Goal: Navigation & Orientation: Find specific page/section

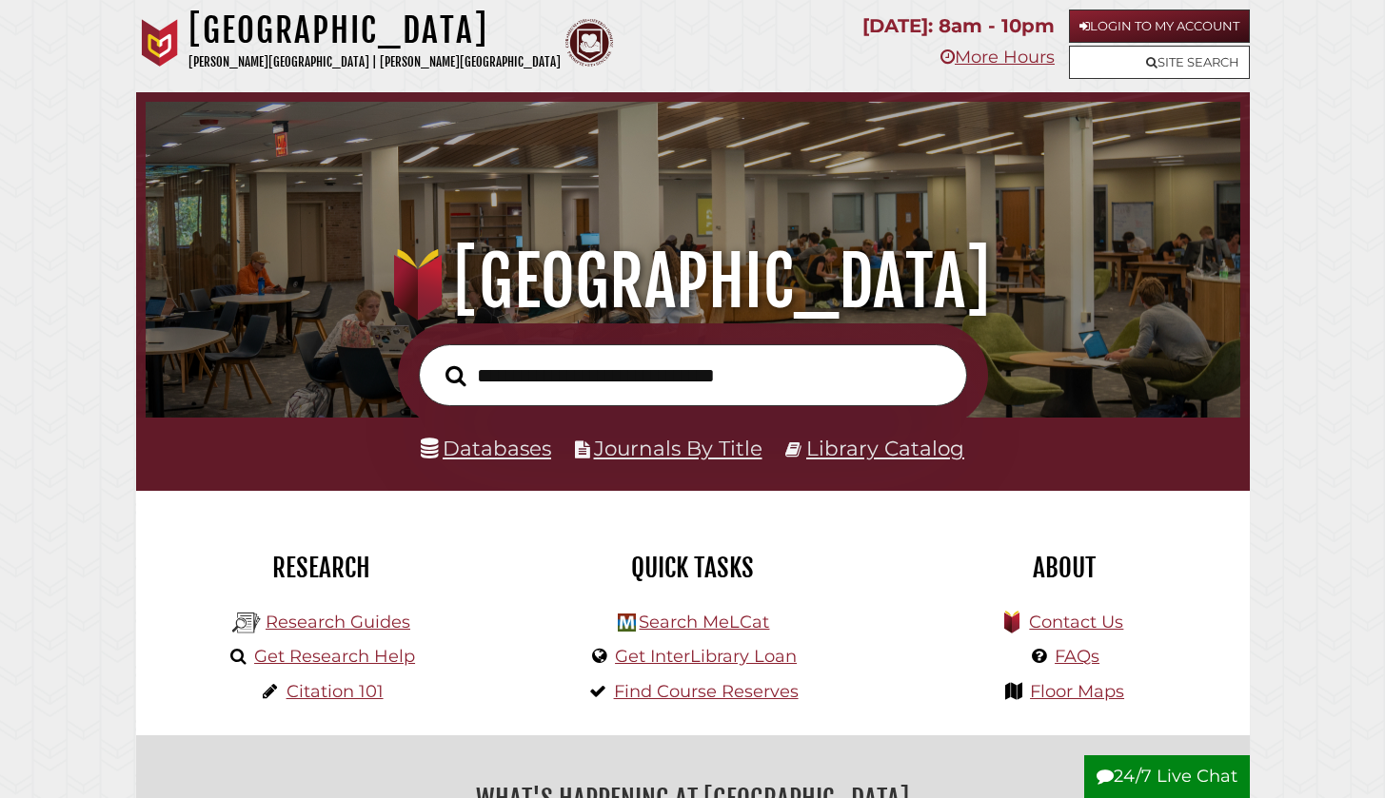
scroll to position [362, 1085]
click at [1093, 24] on link "Login to My Account" at bounding box center [1159, 26] width 181 height 33
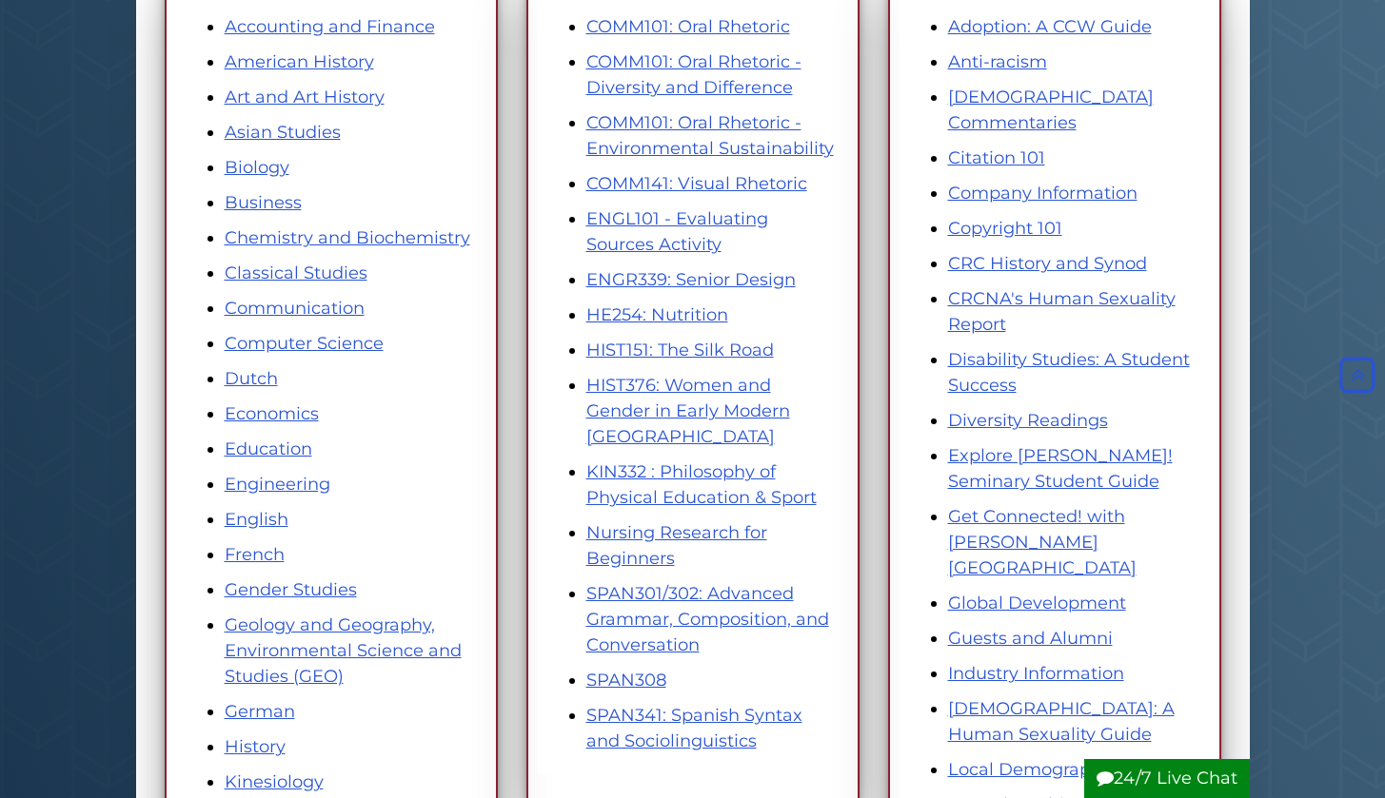
scroll to position [344, 0]
click at [995, 21] on link "Adoption: A CCW Guide" at bounding box center [1050, 25] width 204 height 21
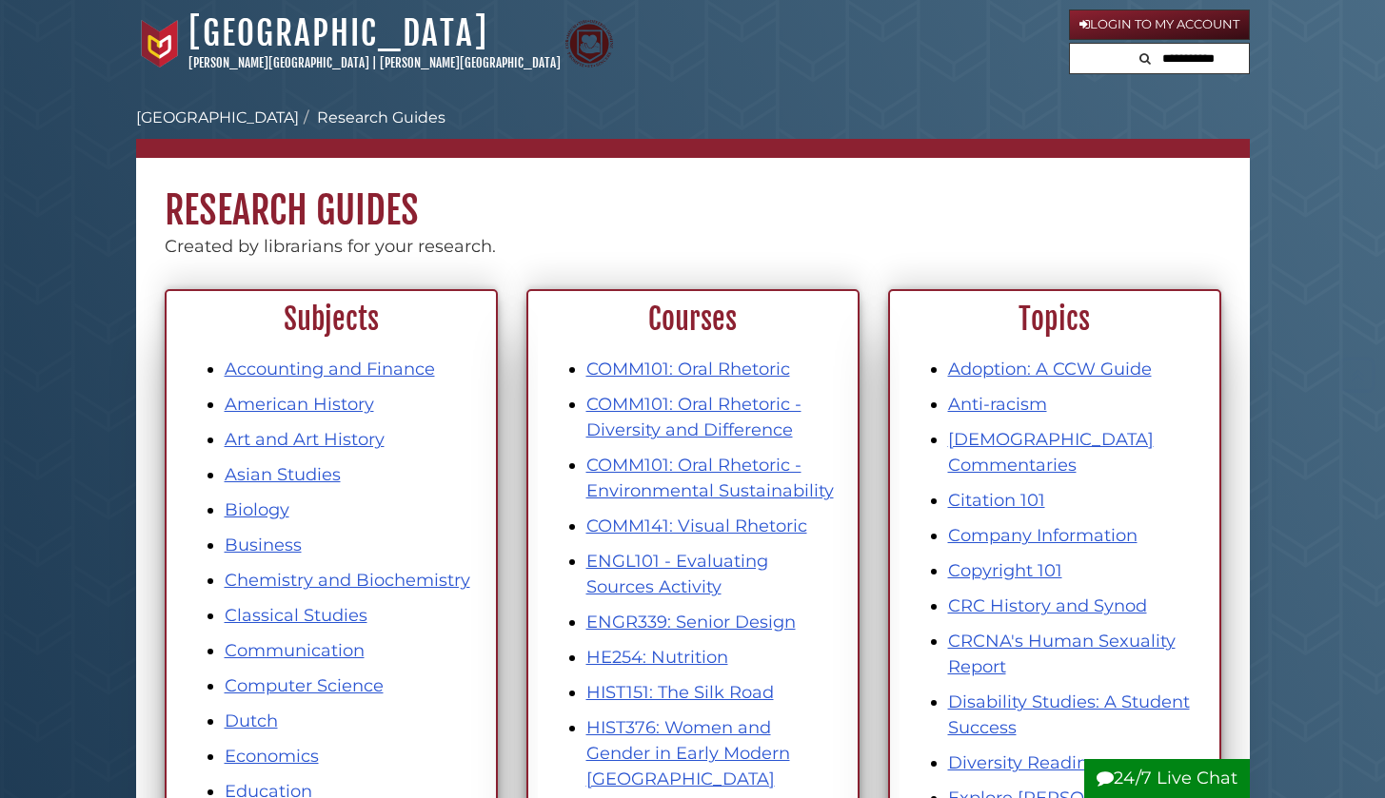
scroll to position [0, 0]
click at [1116, 16] on link "Login to My Account" at bounding box center [1159, 25] width 181 height 30
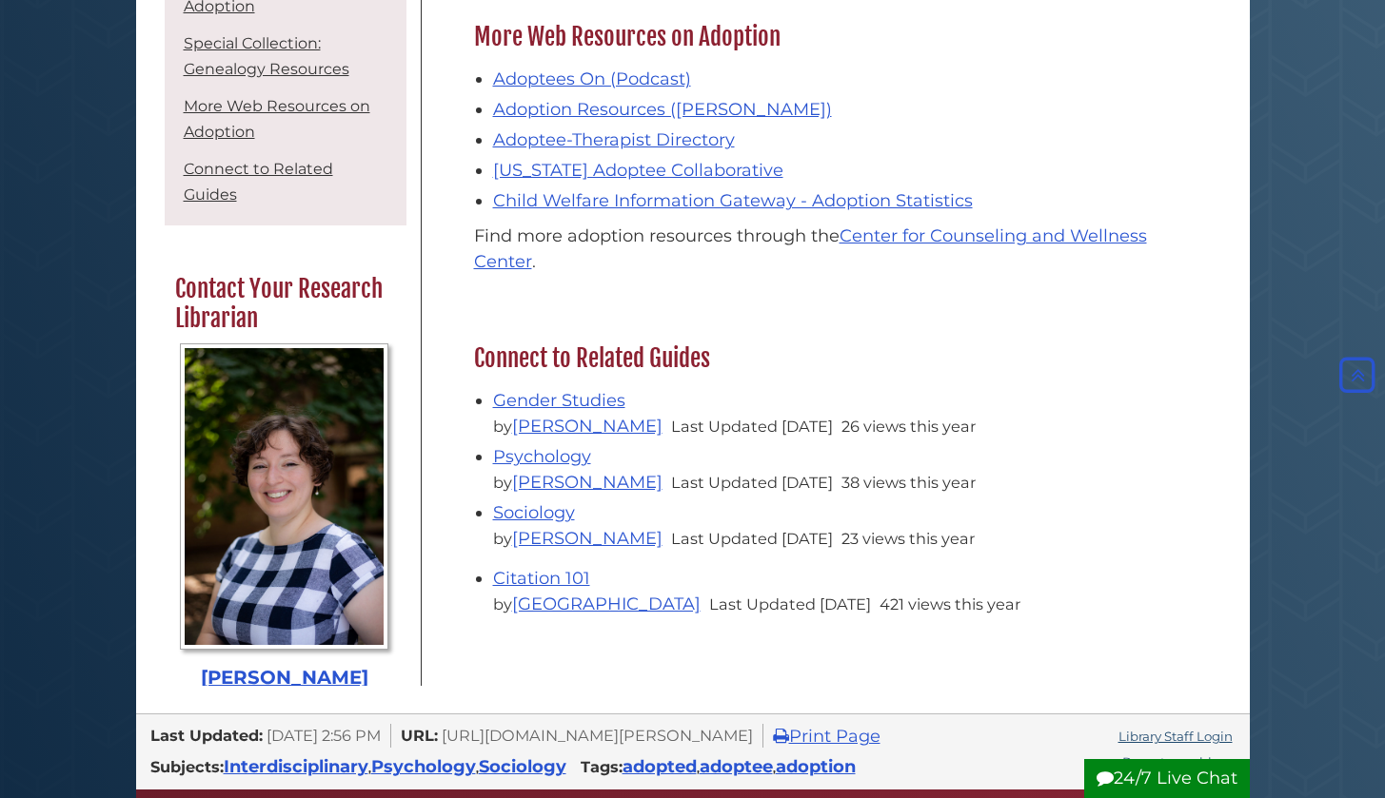
scroll to position [1261, 0]
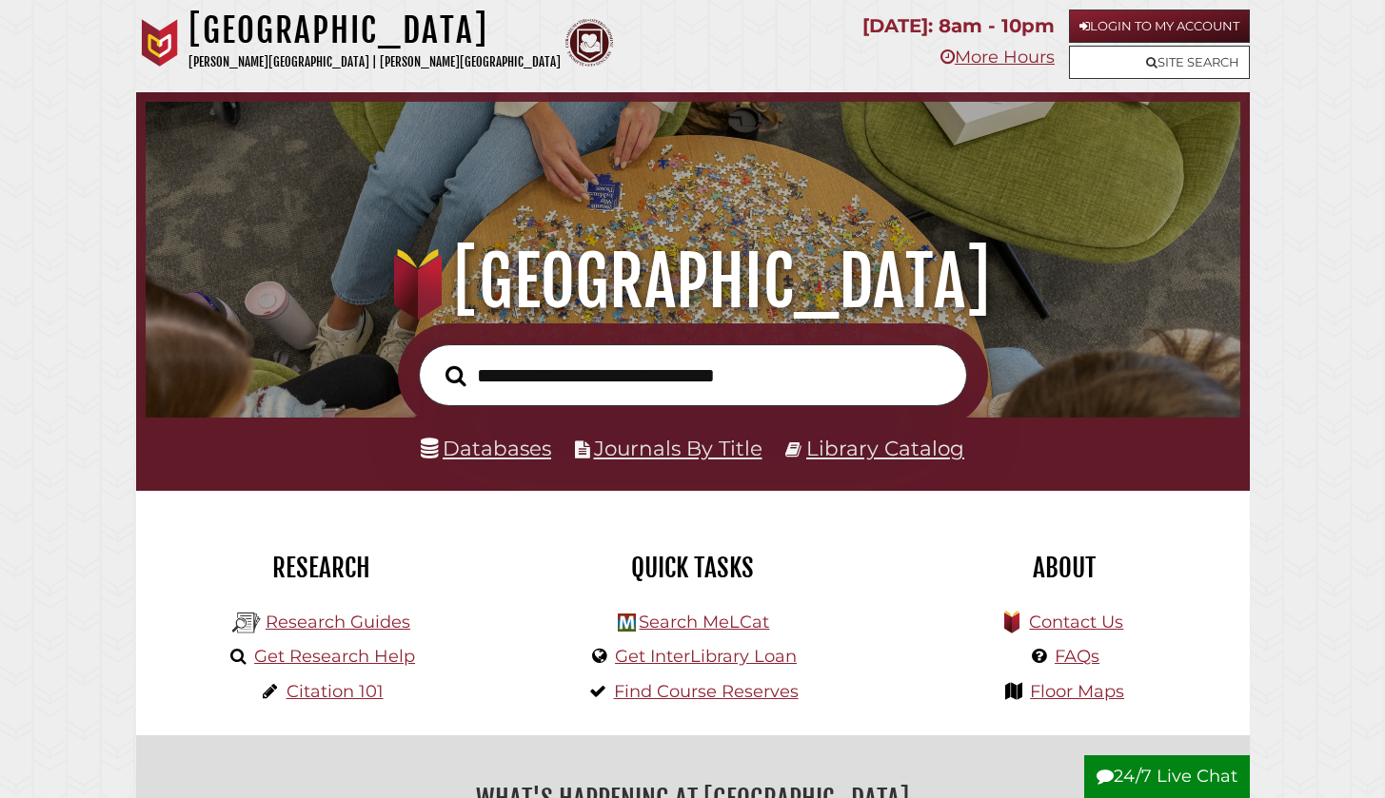
scroll to position [362, 1085]
click at [1134, 17] on link "Login to My Account" at bounding box center [1159, 26] width 181 height 33
click at [1113, 13] on link "Login to My Account" at bounding box center [1159, 26] width 181 height 33
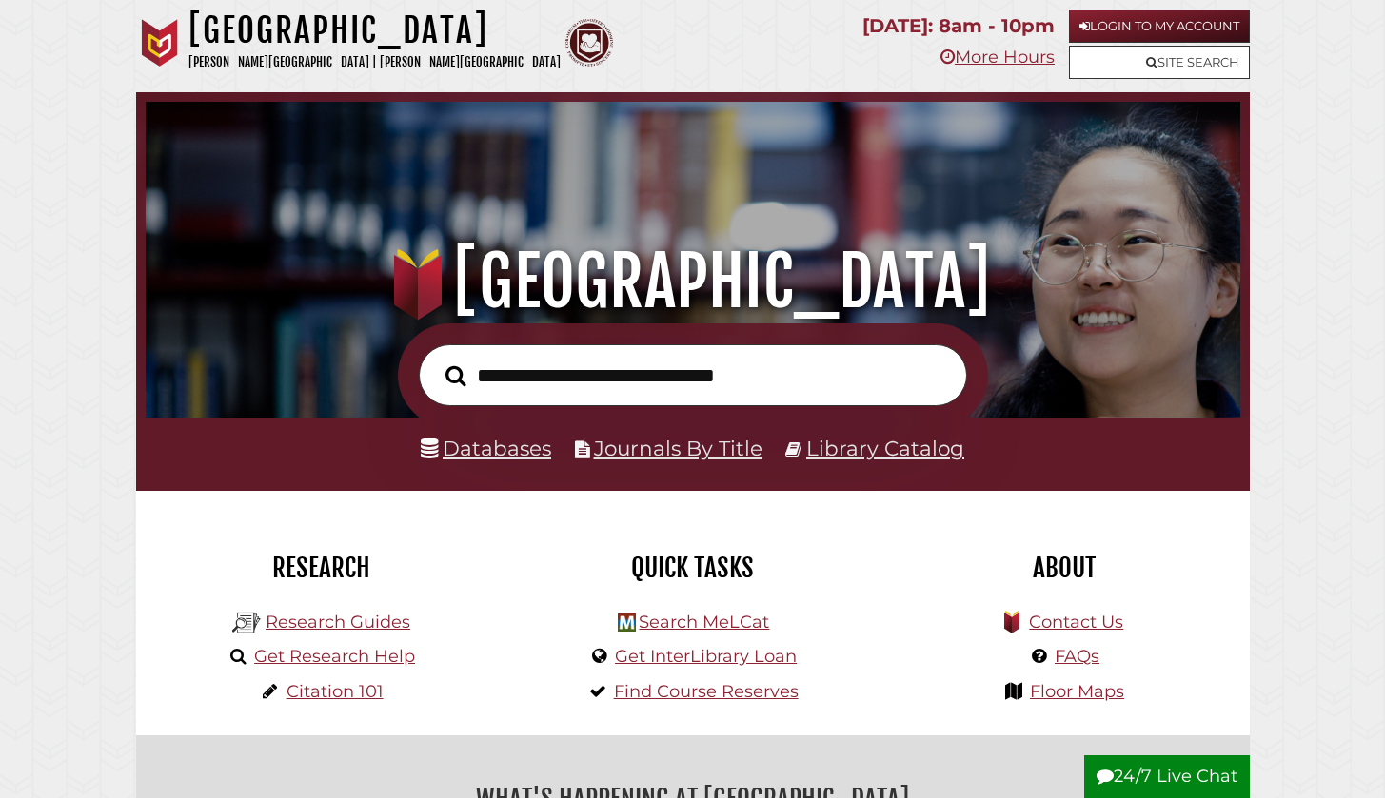
scroll to position [362, 1085]
click at [1198, 21] on link "Login to My Account" at bounding box center [1159, 26] width 181 height 33
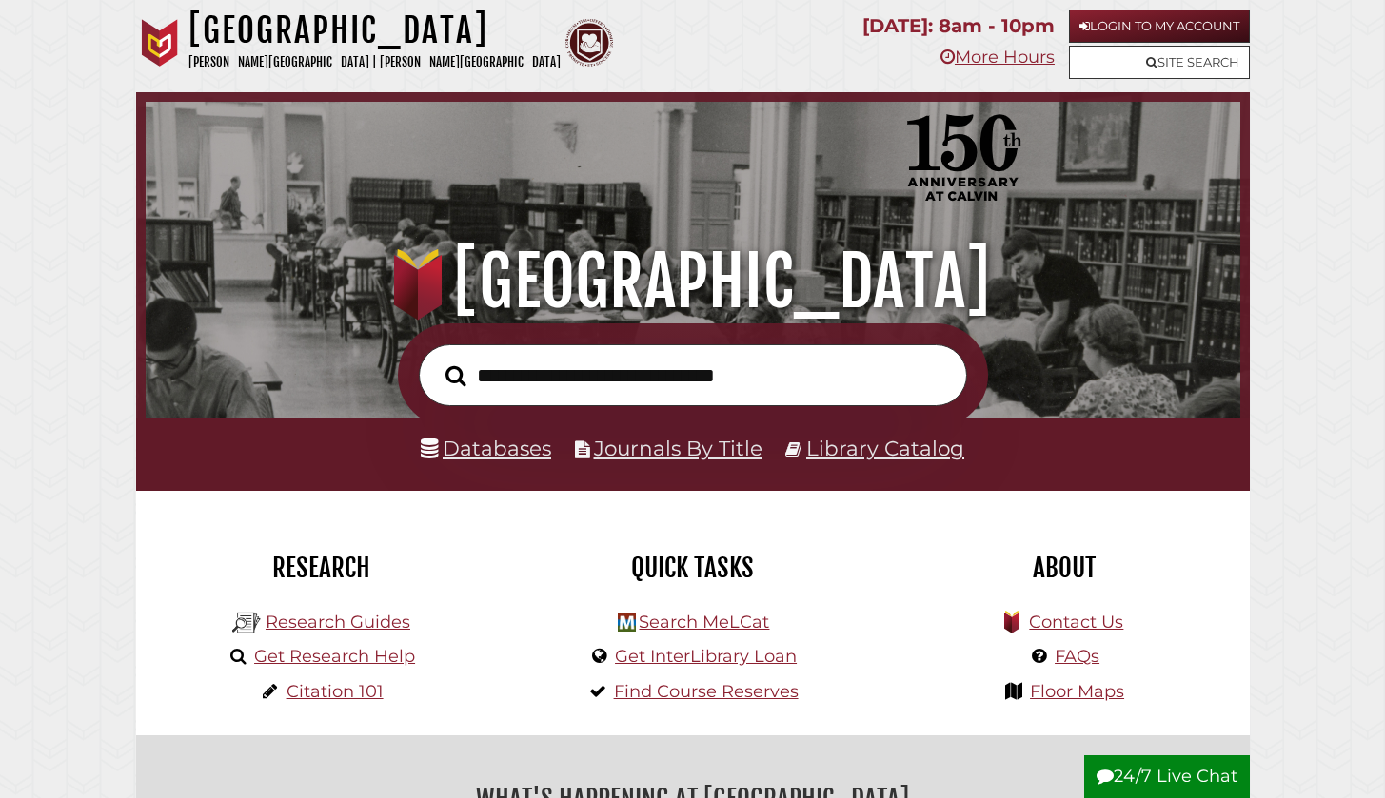
scroll to position [362, 1085]
click at [1127, 16] on link "Login to My Account" at bounding box center [1159, 26] width 181 height 33
